Goal: Information Seeking & Learning: Learn about a topic

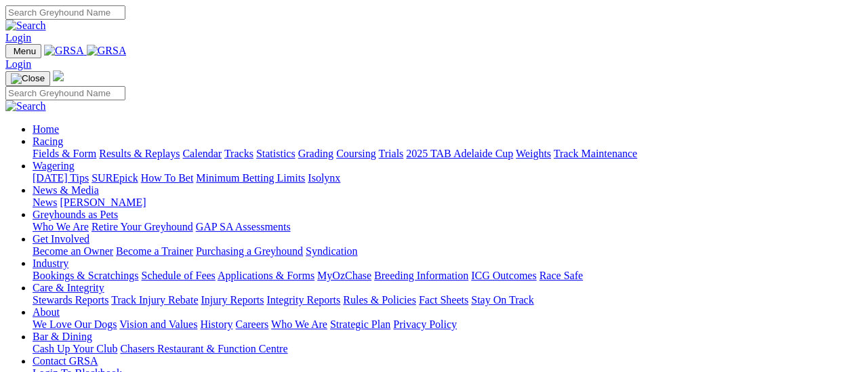
click at [79, 148] on link "Fields & Form" at bounding box center [65, 154] width 64 height 12
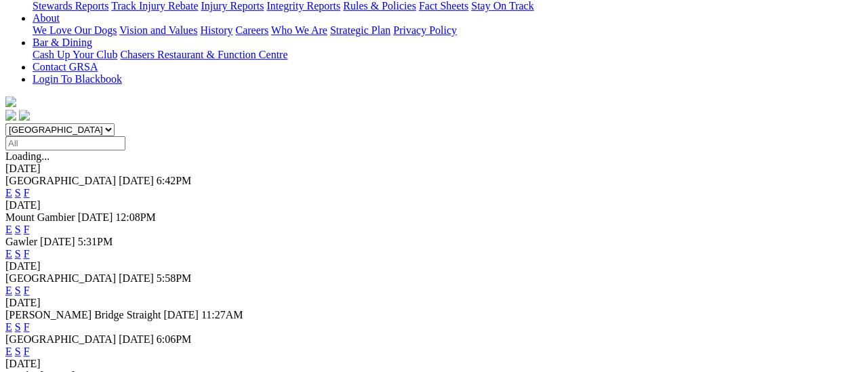
scroll to position [339, 0]
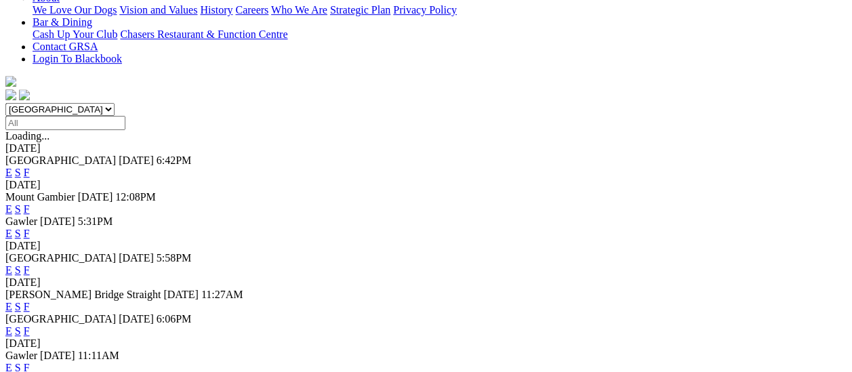
click at [30, 362] on link "F" at bounding box center [27, 368] width 6 height 12
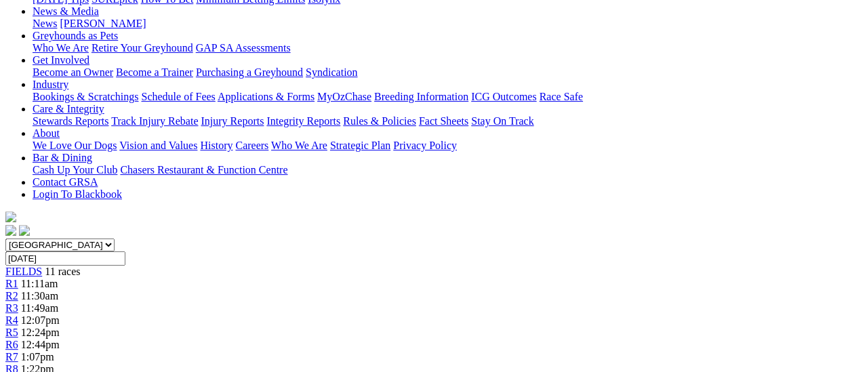
scroll to position [271, 0]
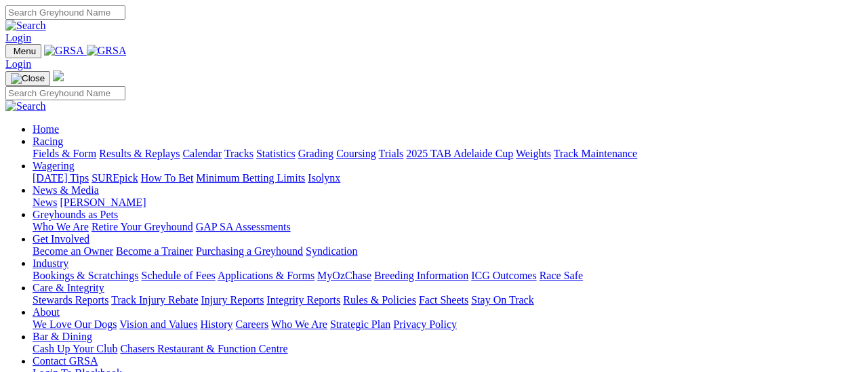
click at [57, 197] on link "News" at bounding box center [45, 203] width 24 height 12
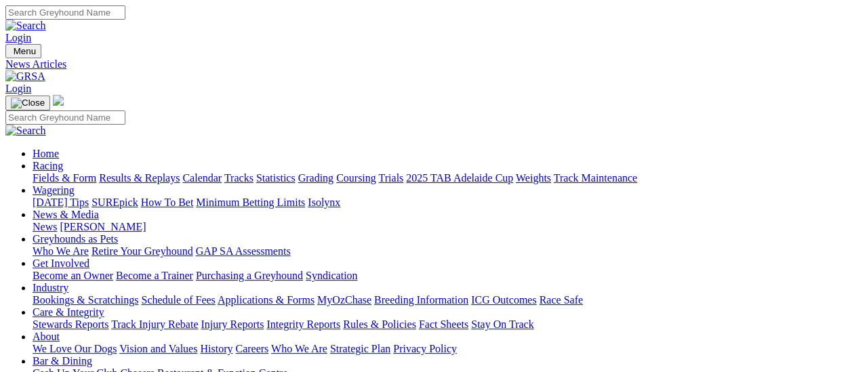
click at [146, 221] on link "[PERSON_NAME]" at bounding box center [103, 227] width 86 height 12
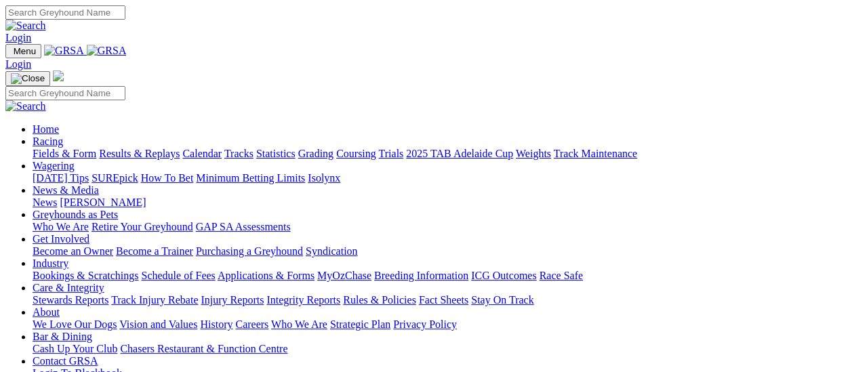
click at [69, 148] on link "Fields & Form" at bounding box center [65, 154] width 64 height 12
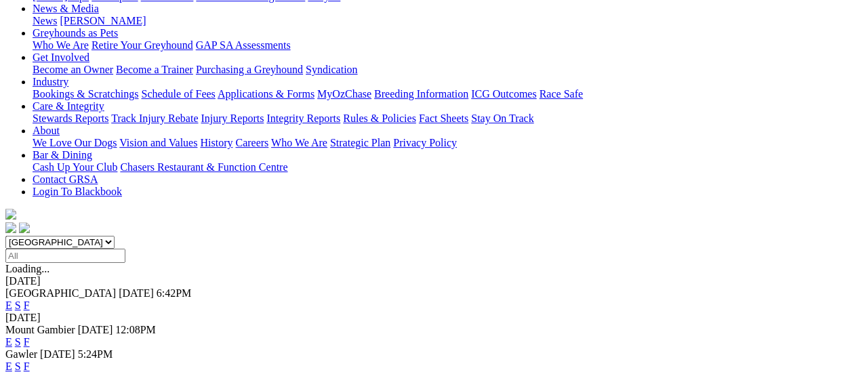
scroll to position [203, 0]
